Goal: Task Accomplishment & Management: Use online tool/utility

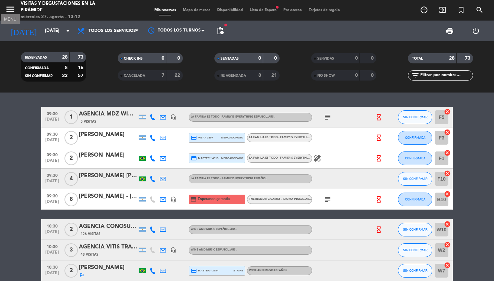
click at [7, 11] on icon "menu" at bounding box center [10, 9] width 10 height 10
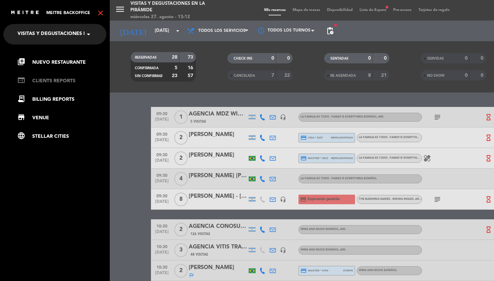
click at [54, 84] on link "web CLIENTS REPORTS" at bounding box center [61, 81] width 89 height 8
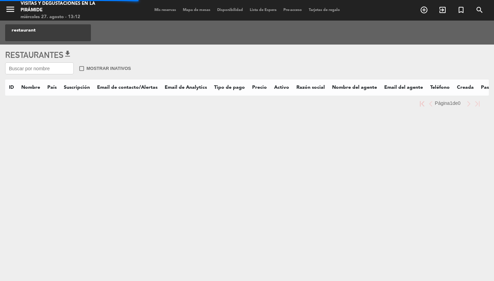
click at [53, 69] on input "text" at bounding box center [39, 68] width 69 height 12
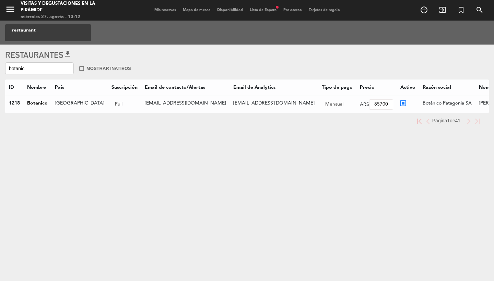
type input "botanic"
click at [117, 229] on div "menu Visitas y degustaciones en La Pirámide [DATE] 27. agosto - 13:12 Mis reser…" at bounding box center [247, 140] width 494 height 281
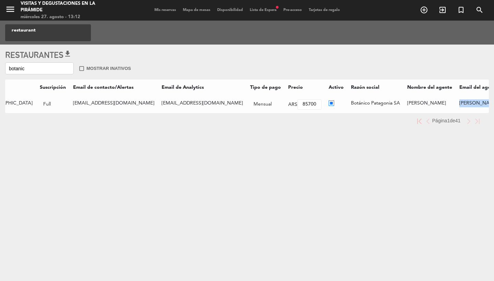
drag, startPoint x: 432, startPoint y: 102, endPoint x: 374, endPoint y: 102, distance: 58.3
drag, startPoint x: 433, startPoint y: 103, endPoint x: 376, endPoint y: 103, distance: 56.6
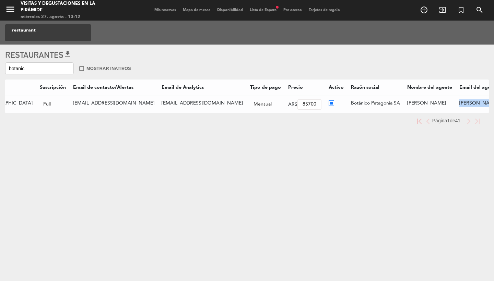
copy td "[PERSON_NAME][EMAIL_ADDRESS][DOMAIN_NAME]"
click at [168, 10] on span "Mis reservas" at bounding box center [165, 10] width 28 height 4
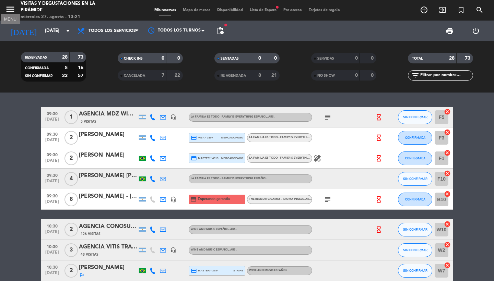
click at [13, 10] on icon "menu" at bounding box center [10, 9] width 10 height 10
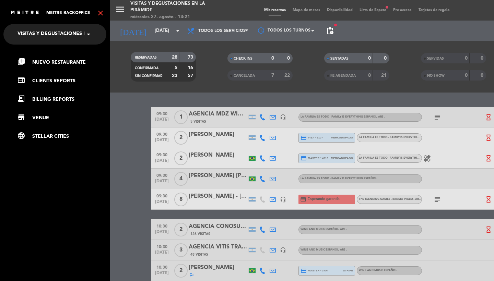
click at [41, 39] on span "Visitas y degustaciones en La Pirámide" at bounding box center [69, 34] width 105 height 14
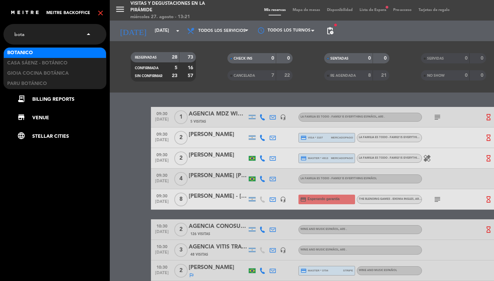
type input "botan"
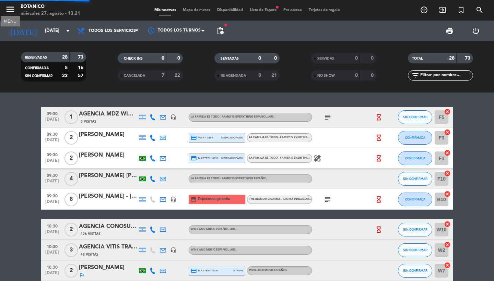
click at [14, 13] on icon "menu" at bounding box center [10, 9] width 10 height 10
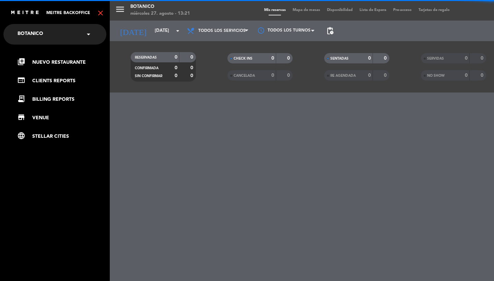
click at [100, 11] on icon "close" at bounding box center [100, 13] width 8 height 8
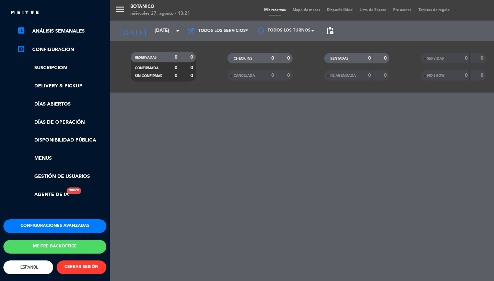
scroll to position [109, 0]
click at [51, 240] on button "Meitre backoffice" at bounding box center [54, 247] width 103 height 14
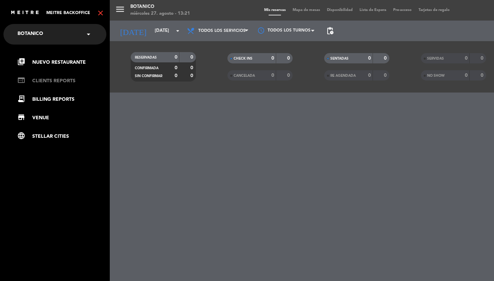
click at [51, 80] on link "web CLIENTS REPORTS" at bounding box center [61, 81] width 89 height 8
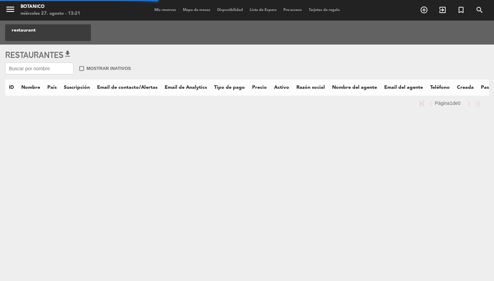
click at [52, 68] on input "text" at bounding box center [39, 68] width 69 height 12
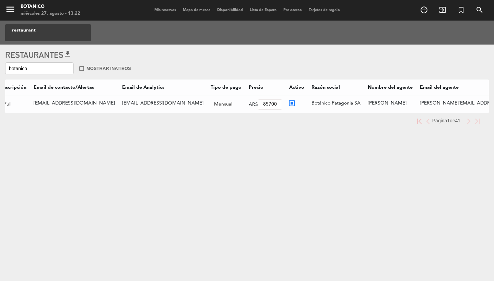
scroll to position [0, 154]
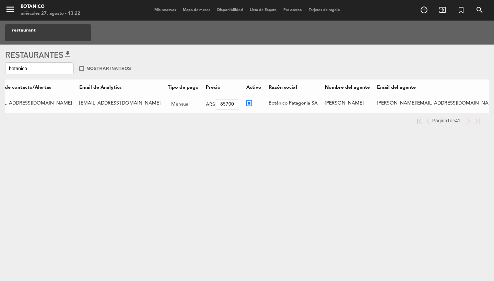
type input "botanico"
drag, startPoint x: 406, startPoint y: 103, endPoint x: 354, endPoint y: 104, distance: 51.5
copy td "Botánico Patagonia SA"
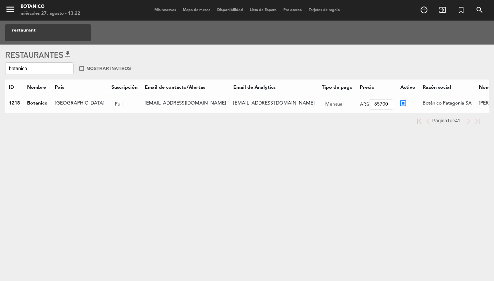
scroll to position [0, 0]
click at [156, 8] on span "Mis reservas" at bounding box center [165, 10] width 28 height 4
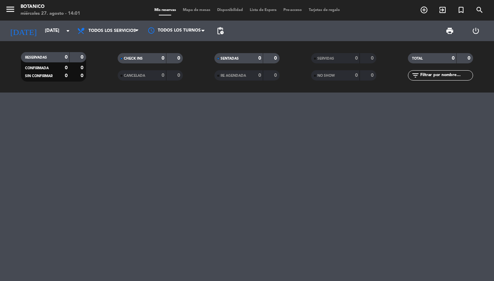
click at [3, 11] on div "menu Botanico [DATE] 27. agosto - 14:01" at bounding box center [61, 10] width 123 height 16
click at [9, 11] on icon "menu" at bounding box center [10, 9] width 10 height 10
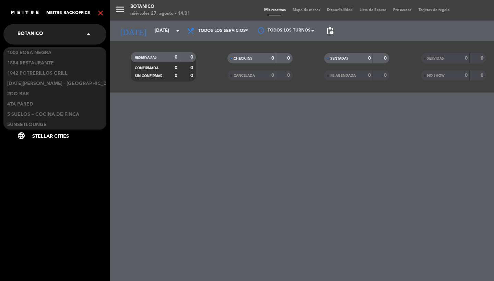
click at [52, 32] on div "× Botanico" at bounding box center [34, 34] width 39 height 14
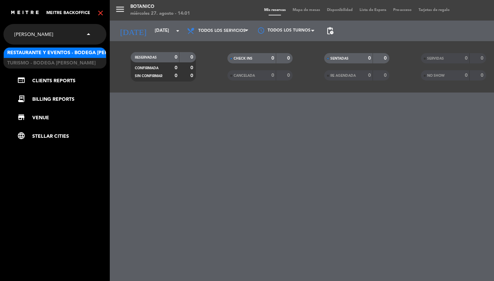
type input "[PERSON_NAME]"
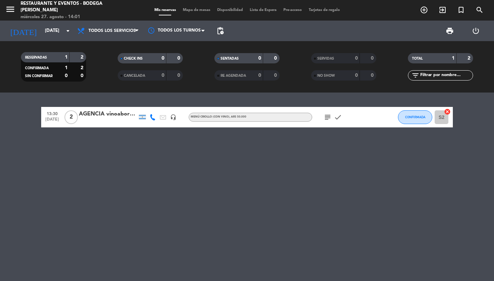
click at [15, 10] on span "menu" at bounding box center [12, 10] width 15 height 16
click at [14, 10] on icon "menu" at bounding box center [10, 9] width 10 height 10
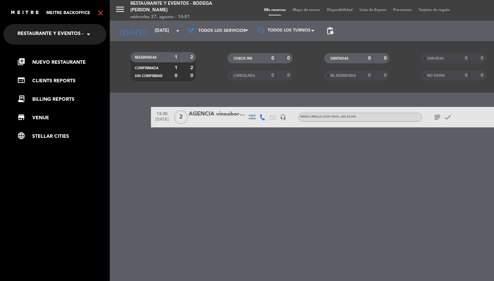
click at [99, 13] on icon "close" at bounding box center [100, 13] width 8 height 8
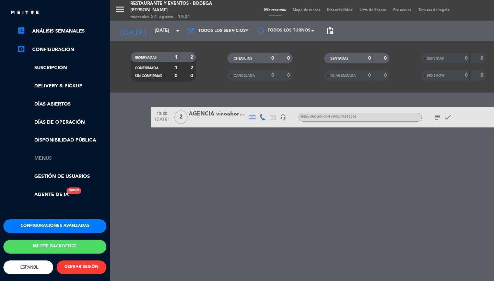
scroll to position [108, 0]
click at [45, 155] on link "Menus" at bounding box center [61, 159] width 89 height 8
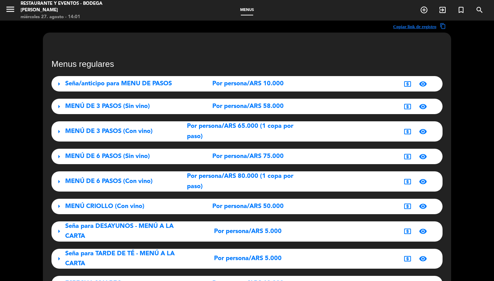
scroll to position [33, 0]
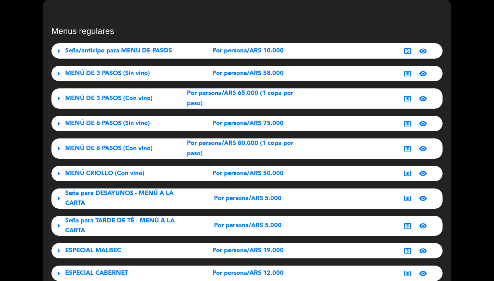
click at [154, 103] on div "MENÚ DE 3 PASOS (Con vino)" at bounding box center [126, 99] width 122 height 10
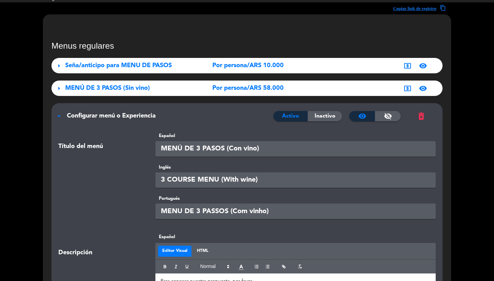
scroll to position [0, 0]
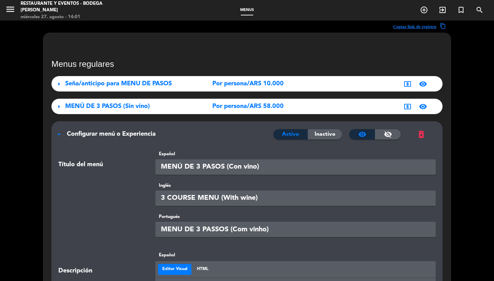
click at [126, 129] on div "arrow_drop_down Configurar menú o Experiencia Activo Inactivo visibility visibi…" at bounding box center [246, 130] width 391 height 19
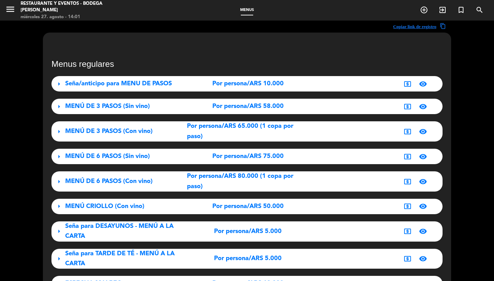
click at [92, 164] on div "arrow_right Seña/anticipo para MENU DE PASOS Por persona/ARS 10.000 local_atm v…" at bounding box center [246, 240] width 391 height 329
click at [92, 157] on span "MENÚ DE 6 PASOS (Sin vino)" at bounding box center [107, 156] width 85 height 6
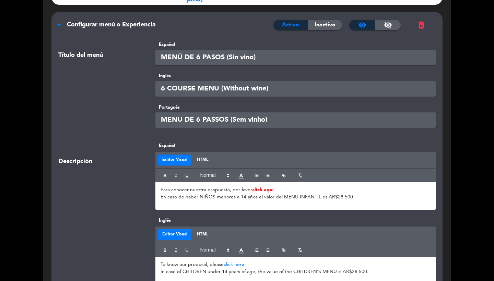
scroll to position [184, 0]
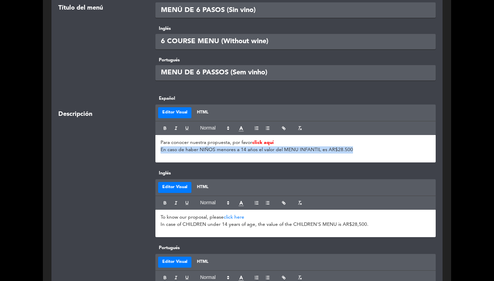
drag, startPoint x: 359, startPoint y: 148, endPoint x: 158, endPoint y: 150, distance: 201.4
click at [158, 150] on div "Para conocer nuestra propuesta, por favor click aquí En caso de haber NIÑOS men…" at bounding box center [295, 148] width 281 height 27
copy p "En caso de haber NIÑOS menores a 14 años el valor del MENU INFANTIL es AR$28.500"
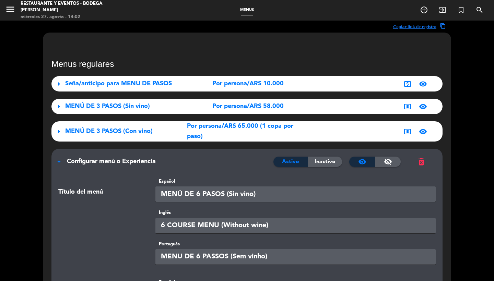
scroll to position [0, 0]
click at [113, 167] on div "arrow_drop_down Configurar menú o Experiencia Activo Inactivo visibility visibi…" at bounding box center [246, 158] width 391 height 19
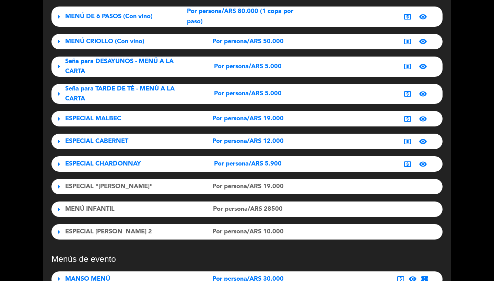
scroll to position [346, 0]
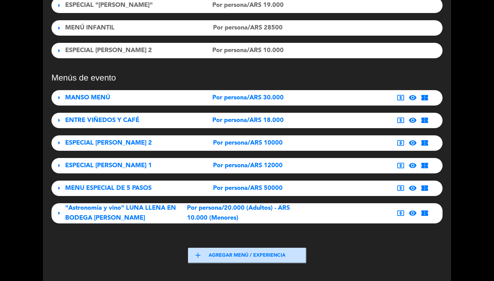
click at [148, 95] on div "MANSO MENÚ" at bounding box center [126, 98] width 122 height 10
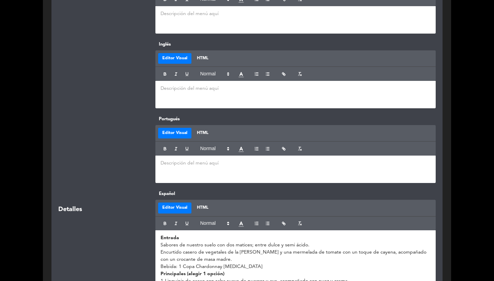
scroll to position [469, 0]
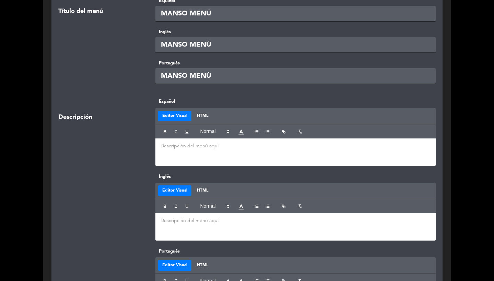
click at [175, 149] on div at bounding box center [295, 152] width 281 height 27
click at [186, 220] on p at bounding box center [296, 220] width 270 height 7
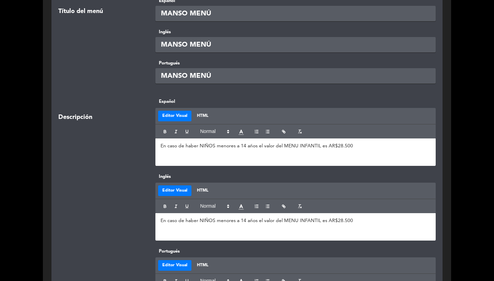
scroll to position [587, 0]
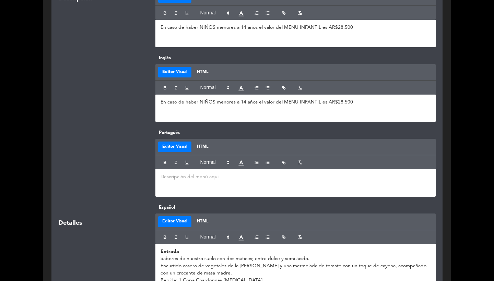
click at [187, 174] on p at bounding box center [296, 177] width 270 height 7
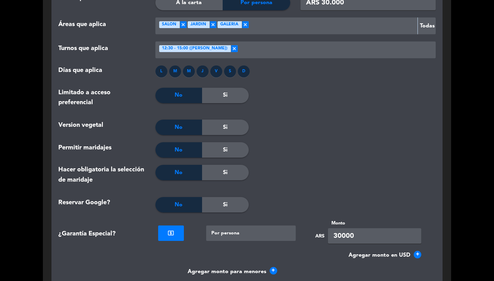
scroll to position [1306, 0]
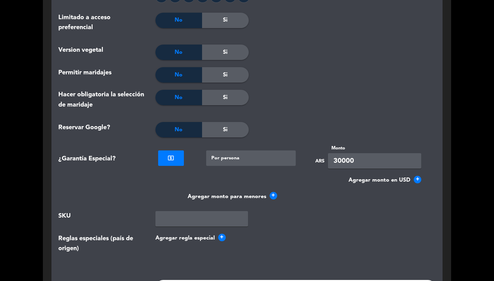
click at [271, 193] on span "+" at bounding box center [274, 196] width 8 height 8
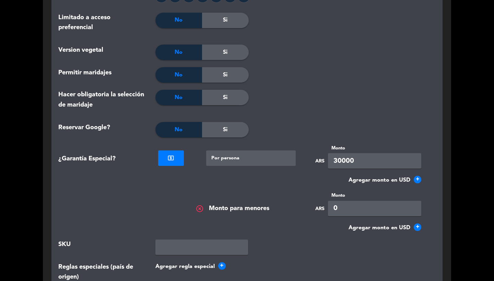
click at [353, 210] on input "0" at bounding box center [374, 208] width 93 height 15
type input "28500"
click at [352, 72] on div at bounding box center [389, 74] width 94 height 15
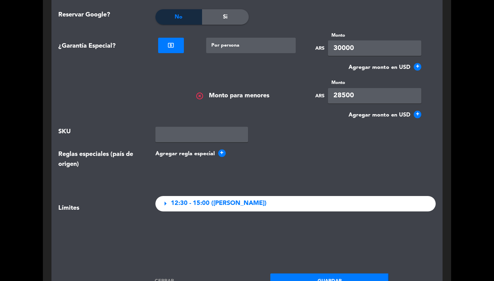
scroll to position [1472, 0]
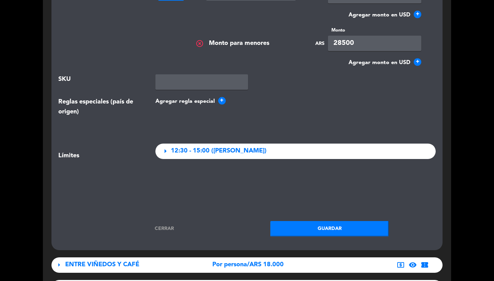
click at [322, 221] on button "Guardar" at bounding box center [329, 228] width 118 height 15
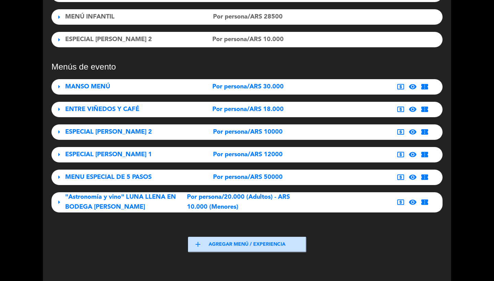
scroll to position [406, 0]
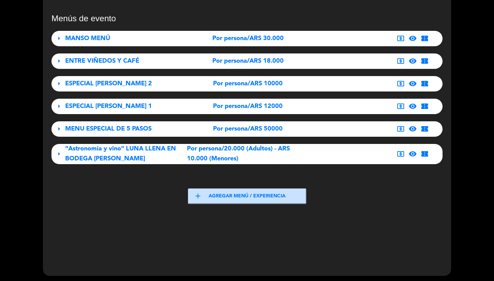
click at [121, 36] on div "MANSO MENÚ" at bounding box center [126, 39] width 122 height 10
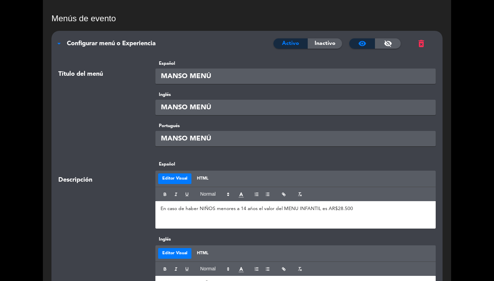
scroll to position [453, 0]
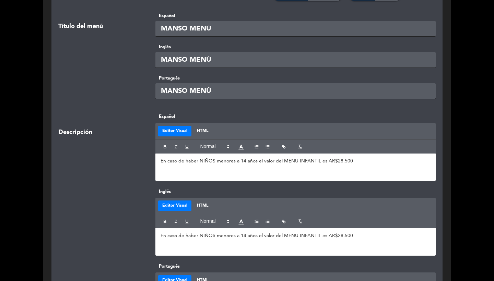
click at [320, 161] on span "En caso de haber NIÑOS menores a 14 años el valor del MENU INFANTIL es AR$28.500" at bounding box center [257, 161] width 192 height 5
click at [320, 161] on span "En caso de haber NIÑOS menores a 14 años el valor del MENU INFANTIL" at bounding box center [241, 161] width 161 height 5
click at [362, 161] on span "es AR$28.500" at bounding box center [377, 161] width 31 height 5
click at [409, 161] on p "En caso de haber NIÑOS menores a 14 años el valor del MENU INFANTIL (milanesas …" at bounding box center [296, 161] width 270 height 7
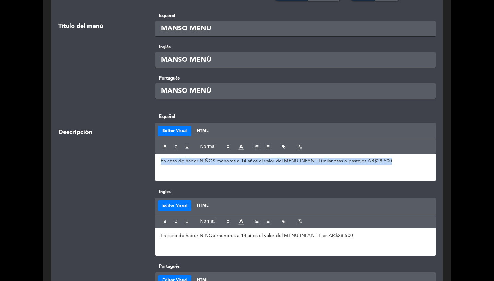
copy p "En caso de haber NIÑOS menores a 14 años el valor del MENU INFANTIL (milanesas …"
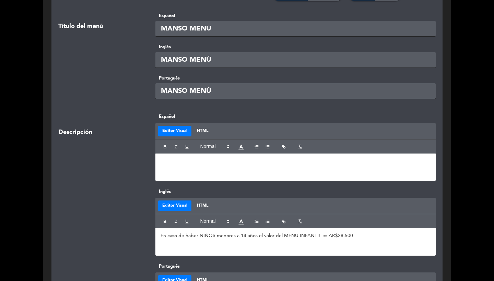
scroll to position [0, 0]
click at [165, 159] on p "En caso de haber NIÑOS menores a 14 años el valor del MENU INFANTIL (milanesas …" at bounding box center [296, 161] width 270 height 7
click at [227, 237] on span "En caso de haber NIÑOS menores a 14 años el valor del MENU INFANTIL es AR$28.500" at bounding box center [257, 236] width 192 height 5
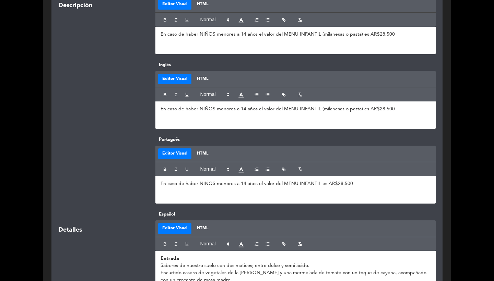
click at [224, 196] on div "En caso de haber NIÑOS menores a 14 años el valor del MENU INFANTIL es AR$28.500" at bounding box center [295, 189] width 281 height 27
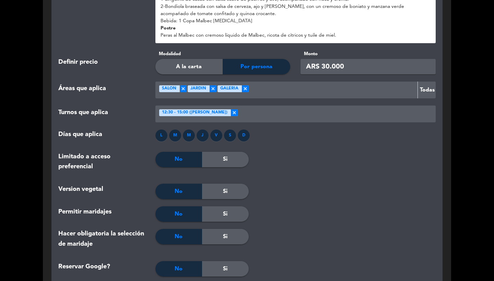
scroll to position [1451, 0]
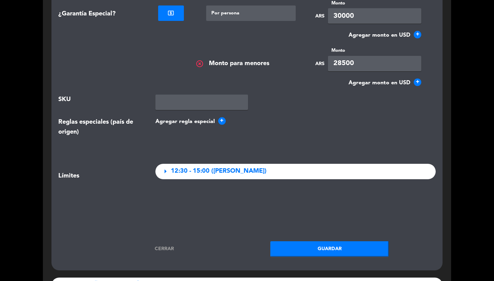
click at [325, 248] on button "Guardar" at bounding box center [329, 248] width 118 height 15
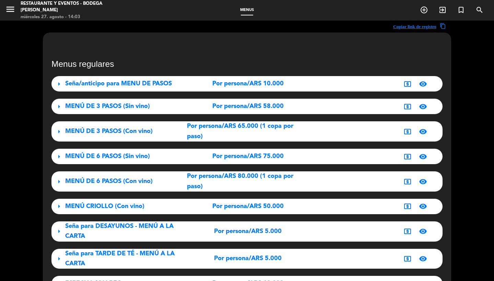
scroll to position [0, 0]
